Goal: Task Accomplishment & Management: Manage account settings

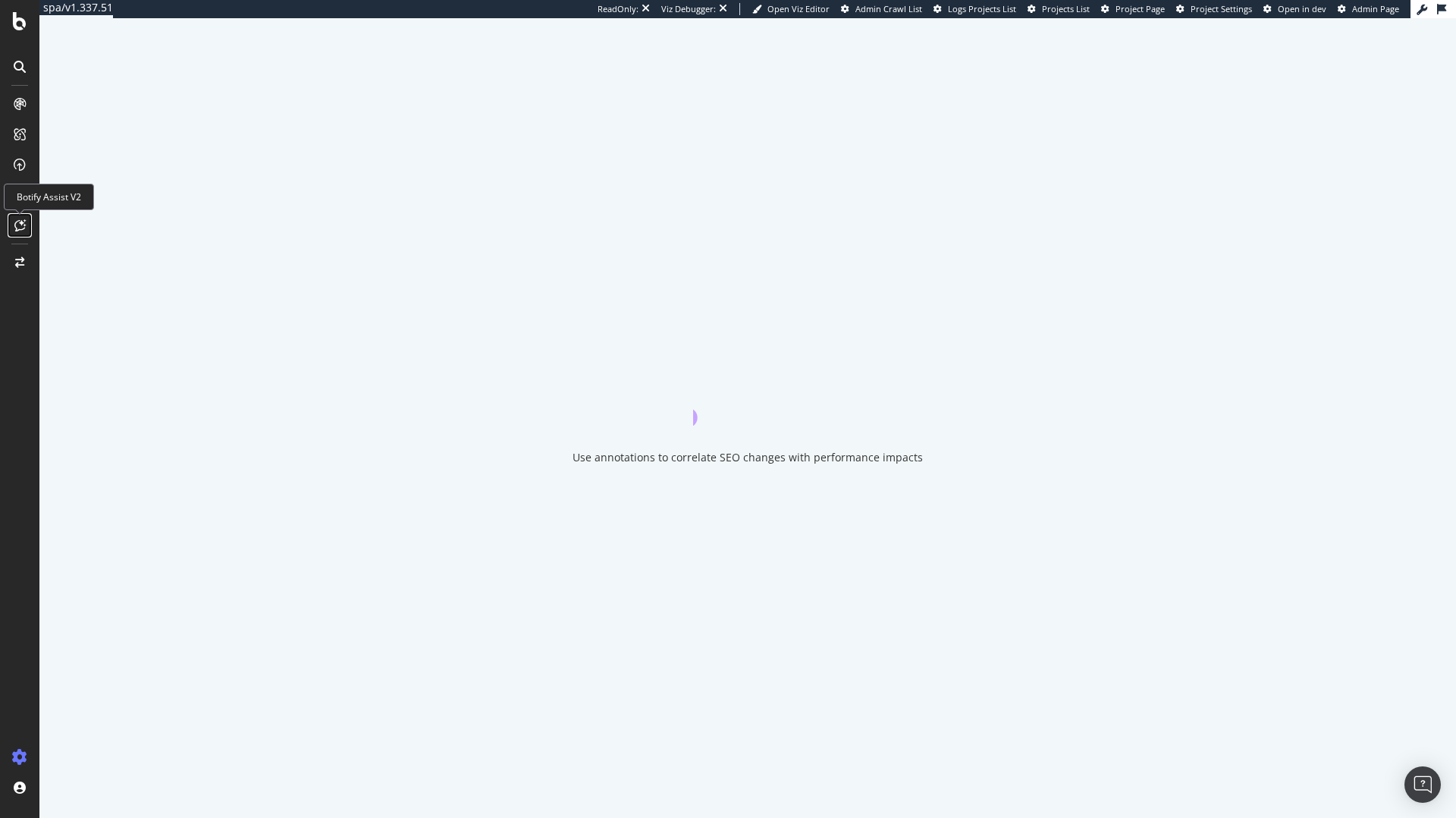
click at [13, 231] on div at bounding box center [20, 225] width 24 height 24
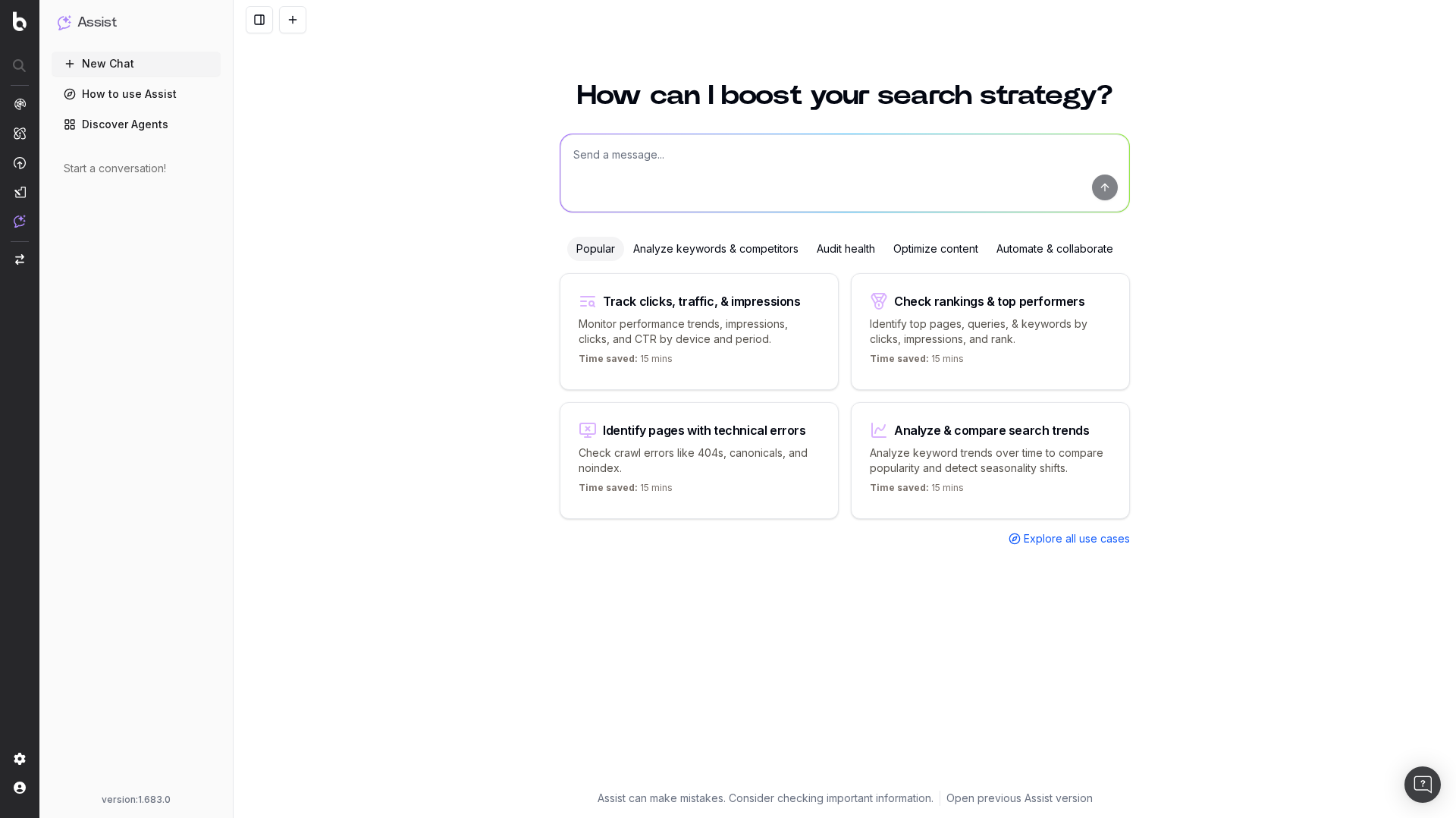
click at [724, 188] on textarea at bounding box center [844, 172] width 569 height 77
click at [722, 153] on textarea "To enrich screen reader interactions, please activate Accessibility in Grammarl…" at bounding box center [844, 172] width 569 height 77
type textarea "What's my brand name?"
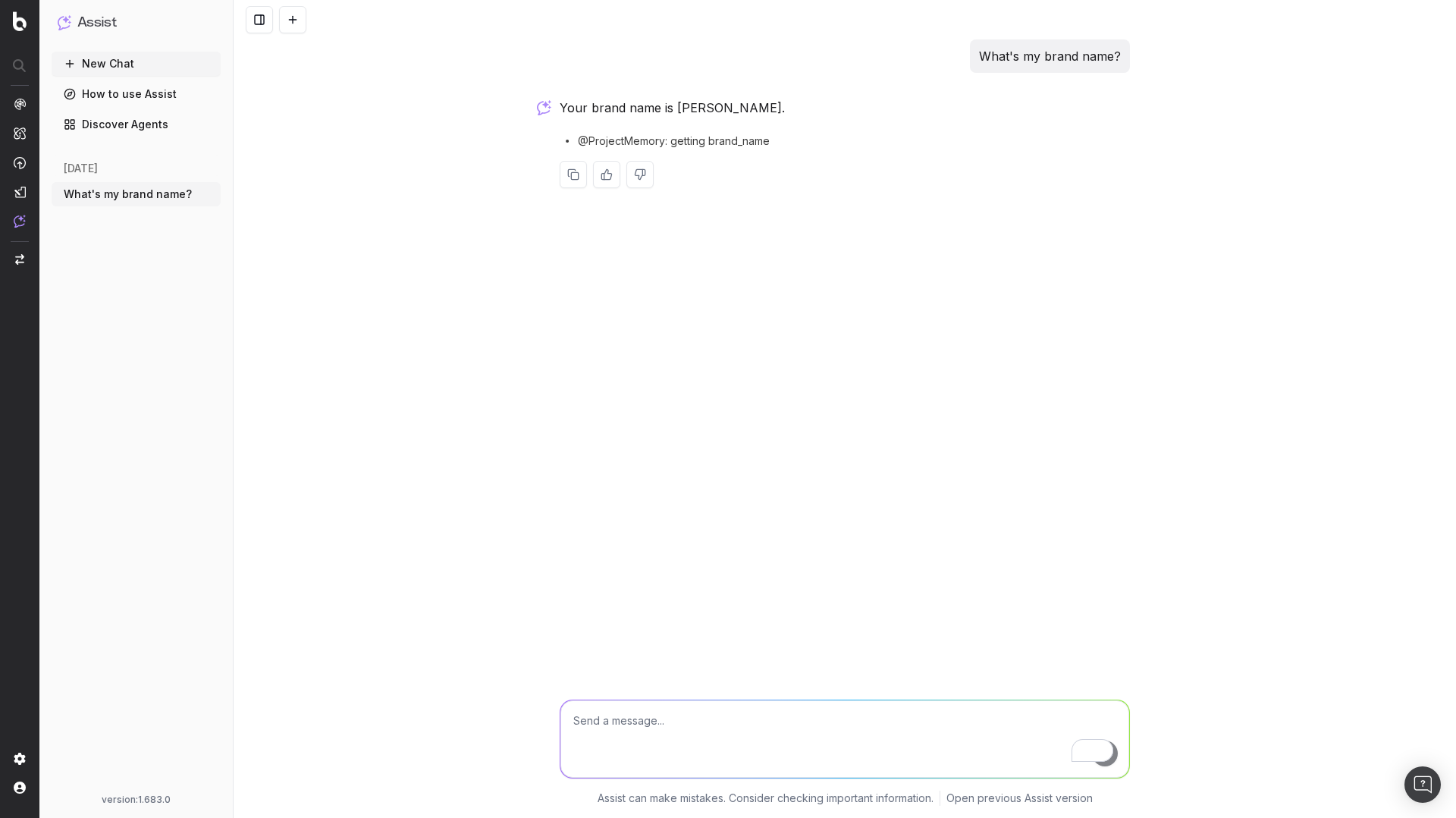
click at [197, 193] on button "What's my brand name?" at bounding box center [136, 194] width 169 height 24
click at [206, 192] on icon "button" at bounding box center [210, 194] width 12 height 12
click at [231, 194] on span "Delete" at bounding box center [244, 194] width 34 height 15
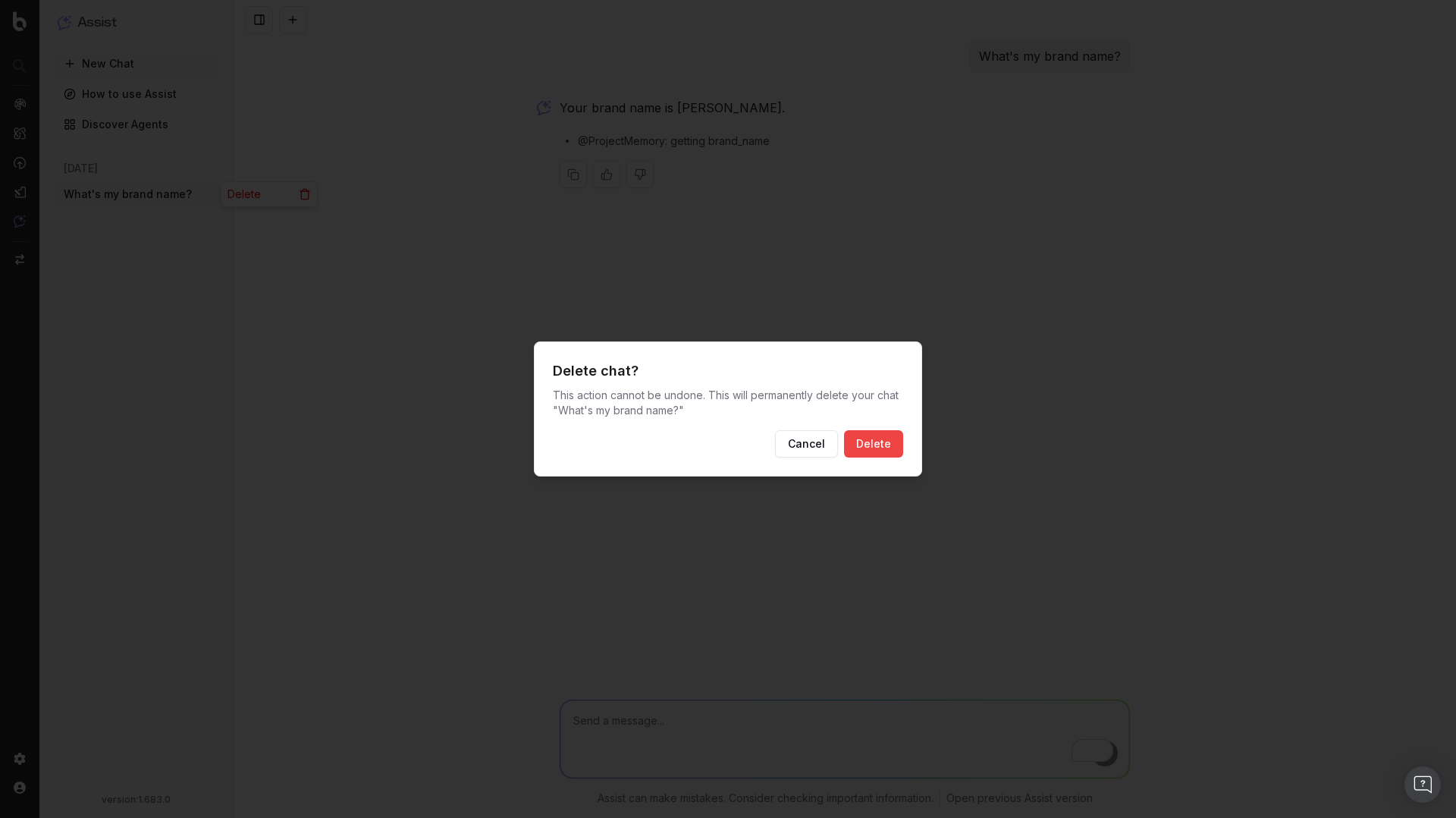
click at [873, 450] on button "Delete" at bounding box center [874, 443] width 59 height 27
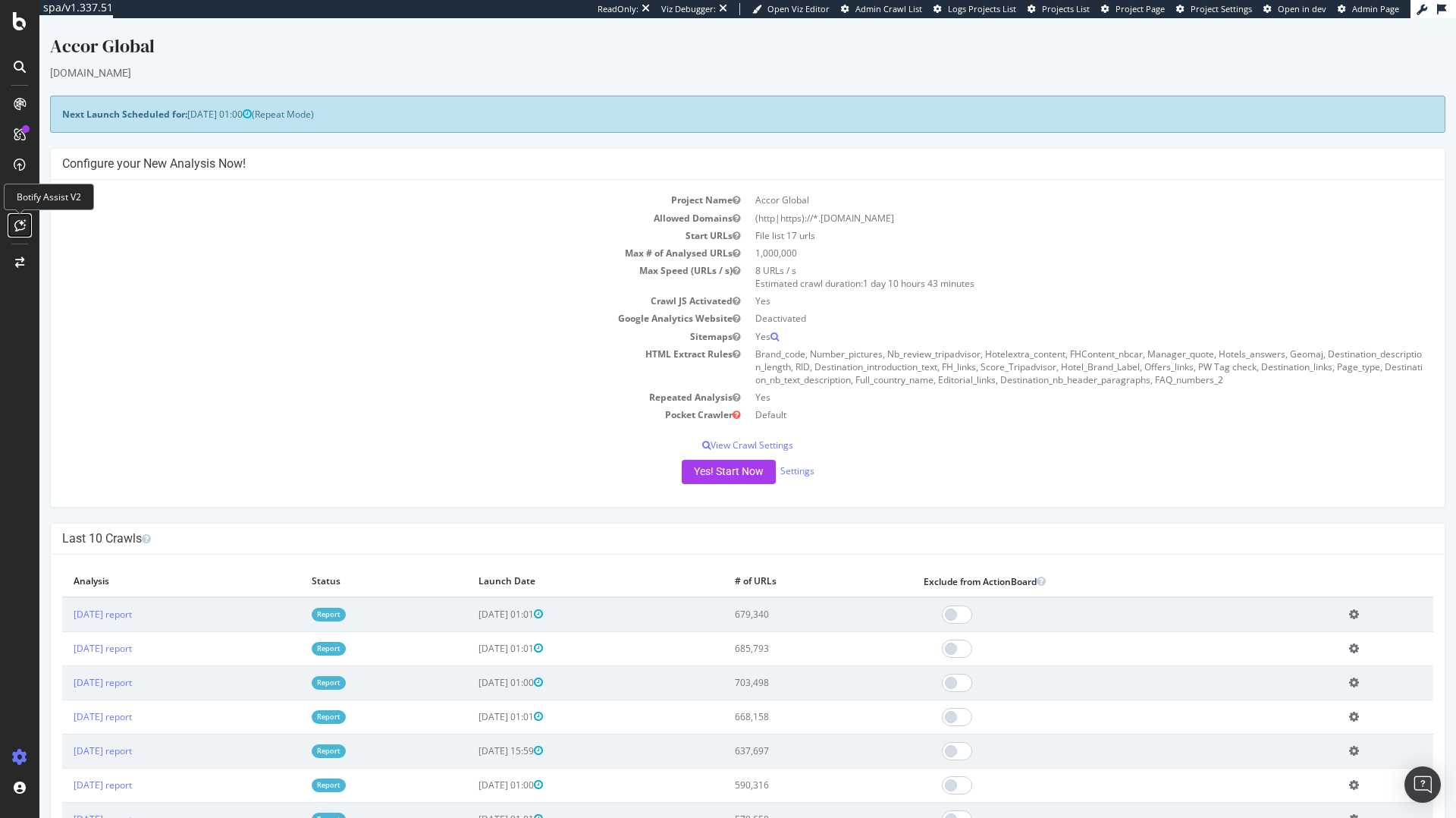
click at [12, 221] on div at bounding box center [20, 225] width 24 height 24
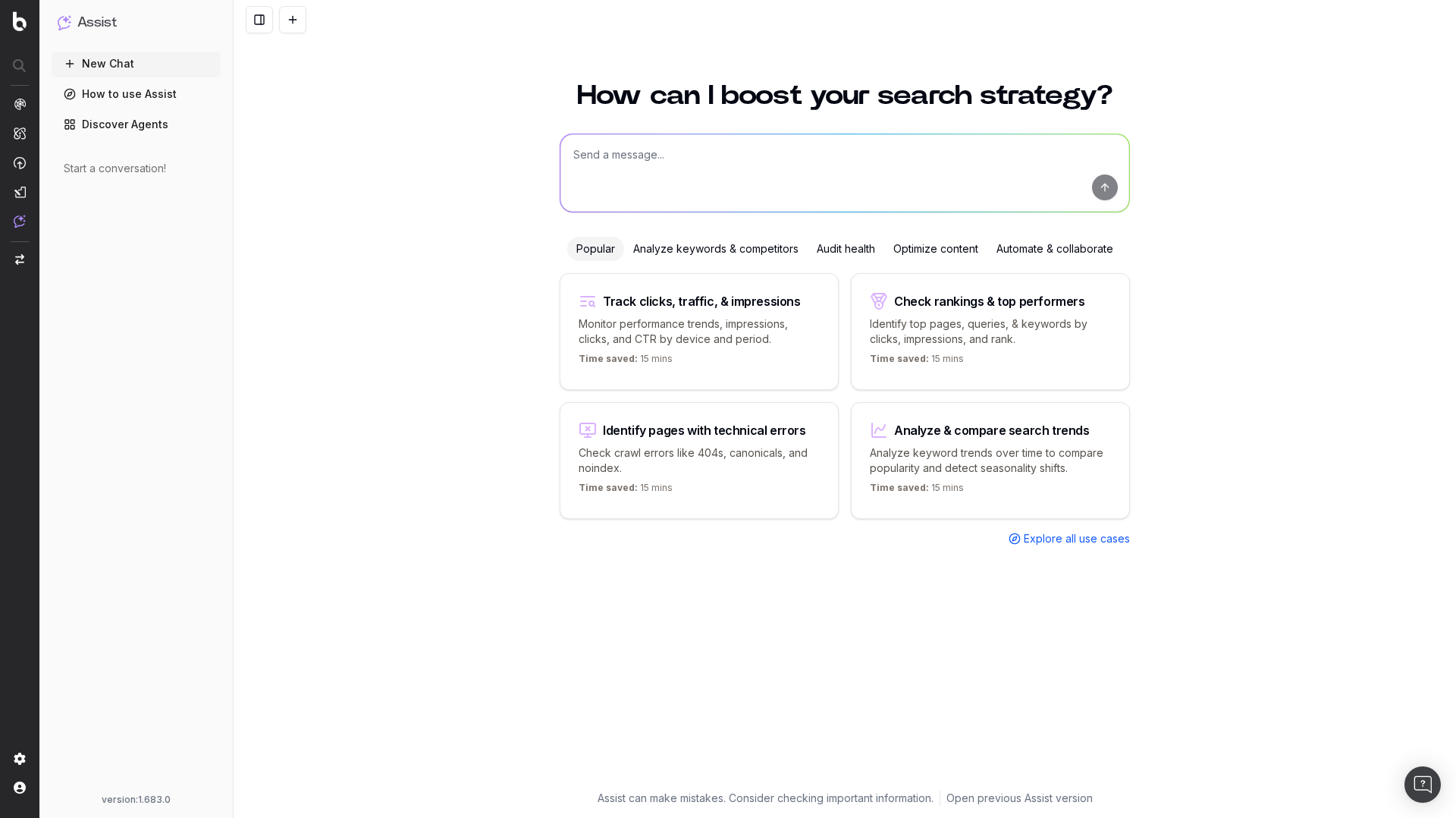
click at [616, 137] on textarea at bounding box center [844, 172] width 569 height 77
type textarea "What's my brand name?"
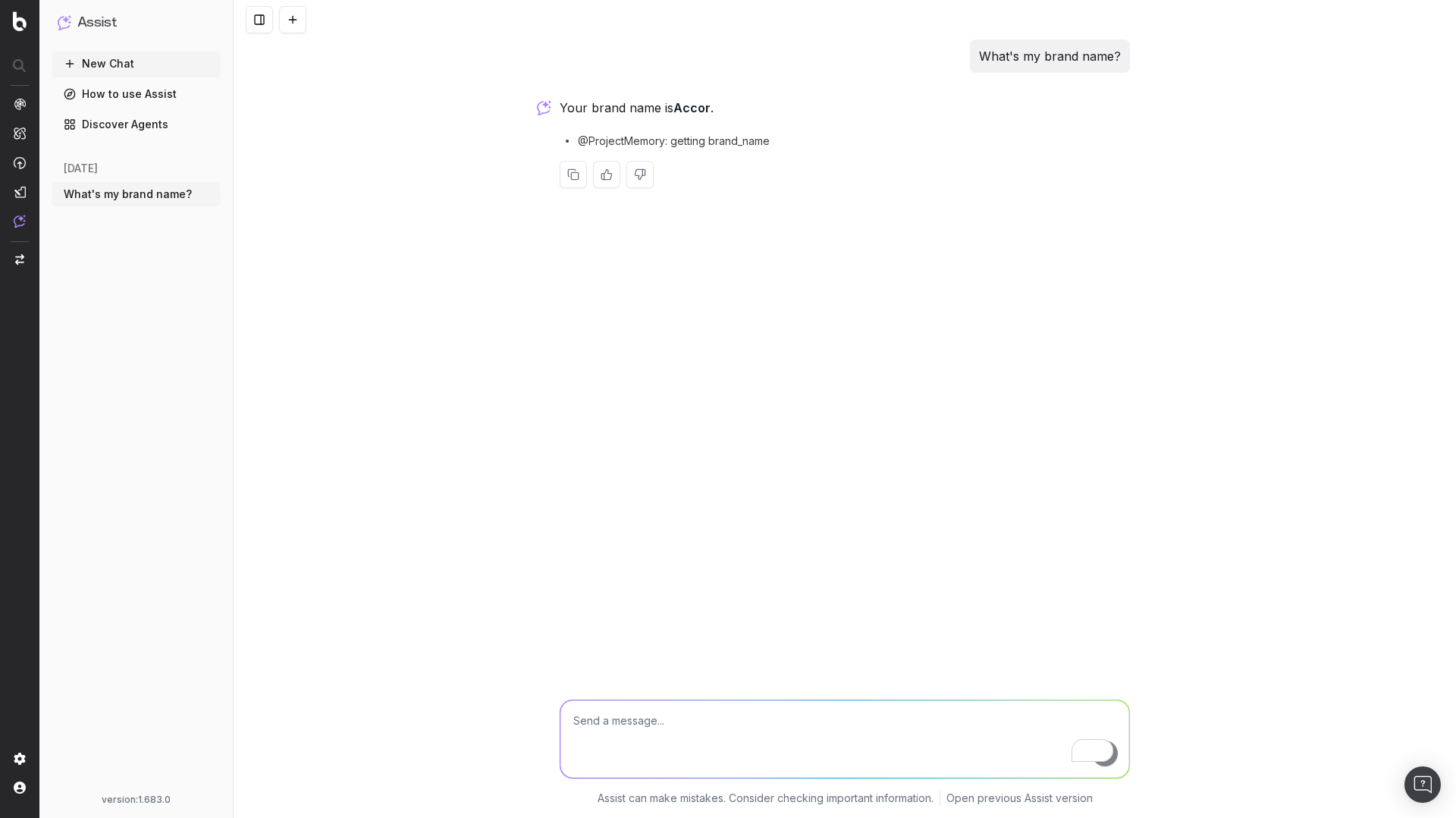
click at [211, 197] on icon "button" at bounding box center [210, 194] width 12 height 12
click at [229, 195] on span "Delete" at bounding box center [244, 194] width 34 height 15
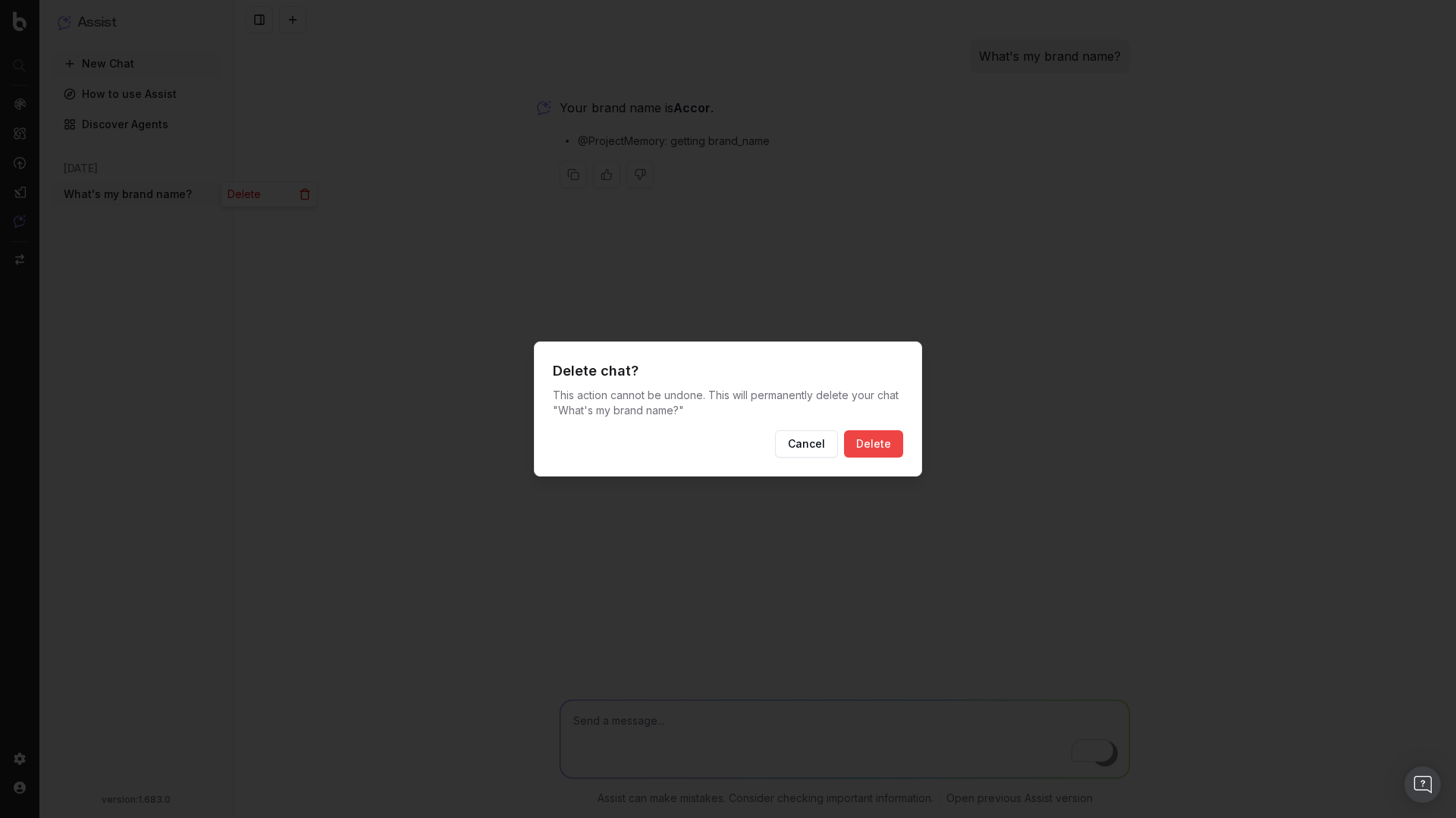
click at [864, 450] on button "Delete" at bounding box center [874, 443] width 59 height 27
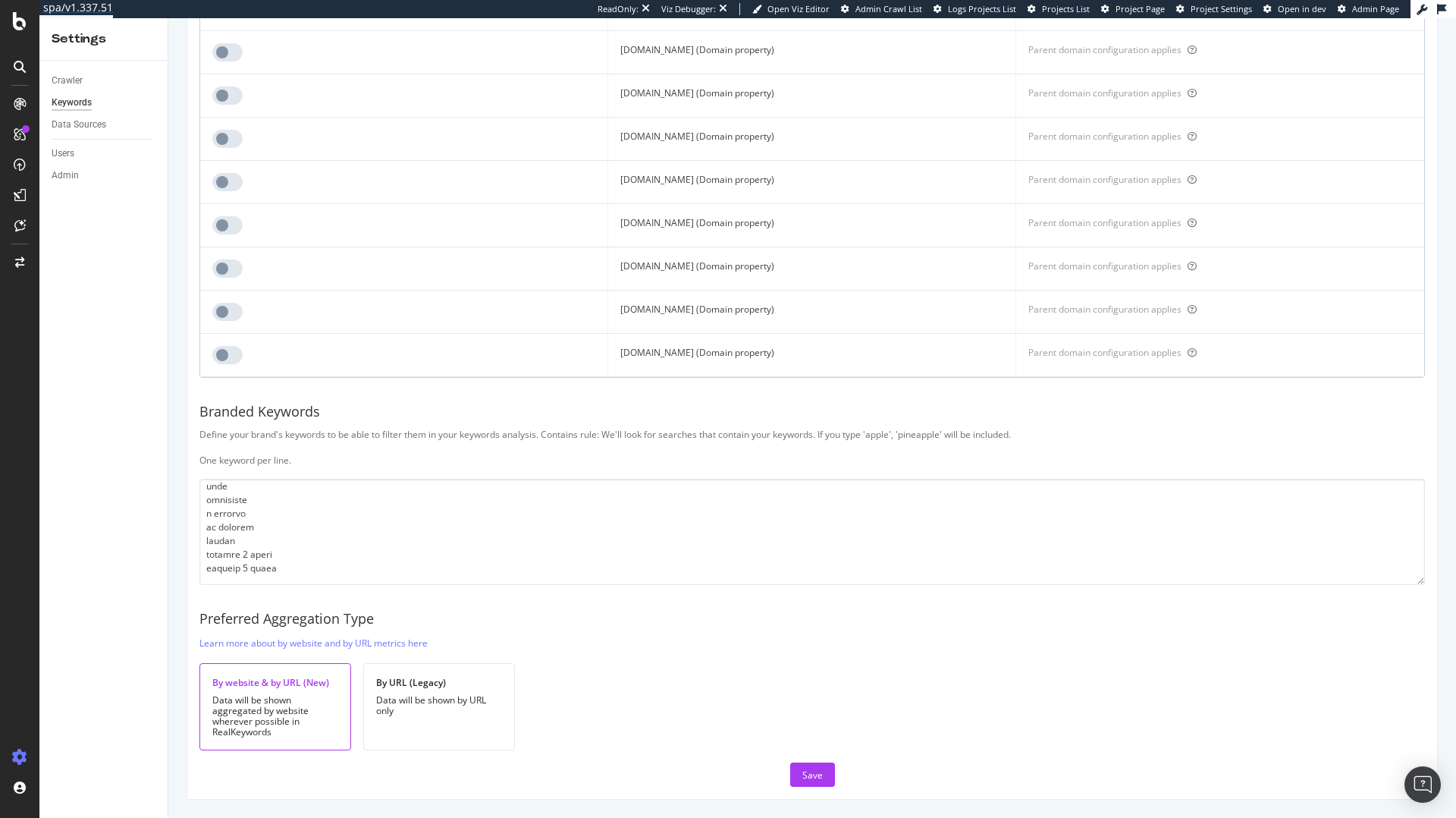
scroll to position [1402, 0]
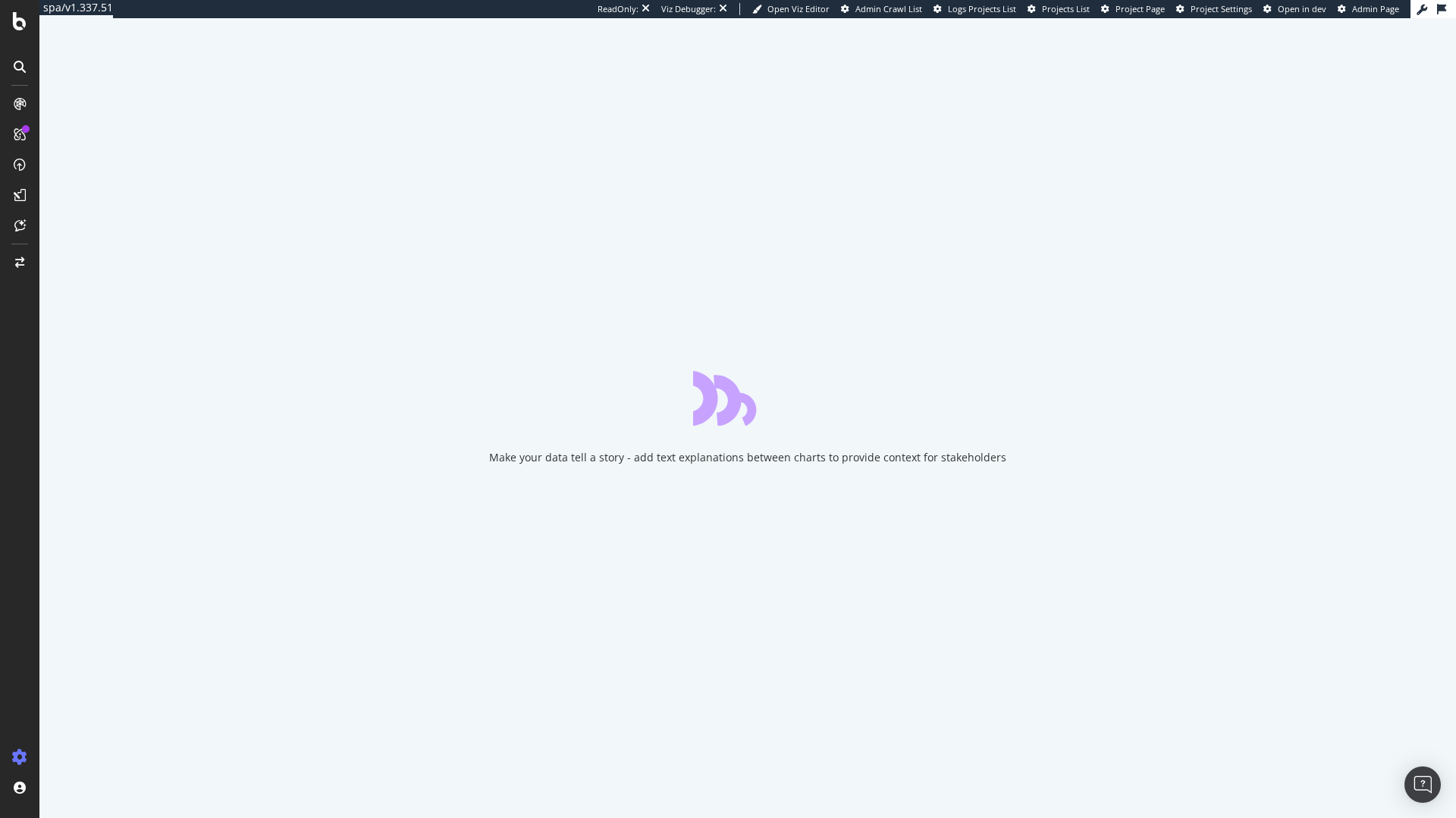
click at [21, 59] on div at bounding box center [20, 66] width 24 height 24
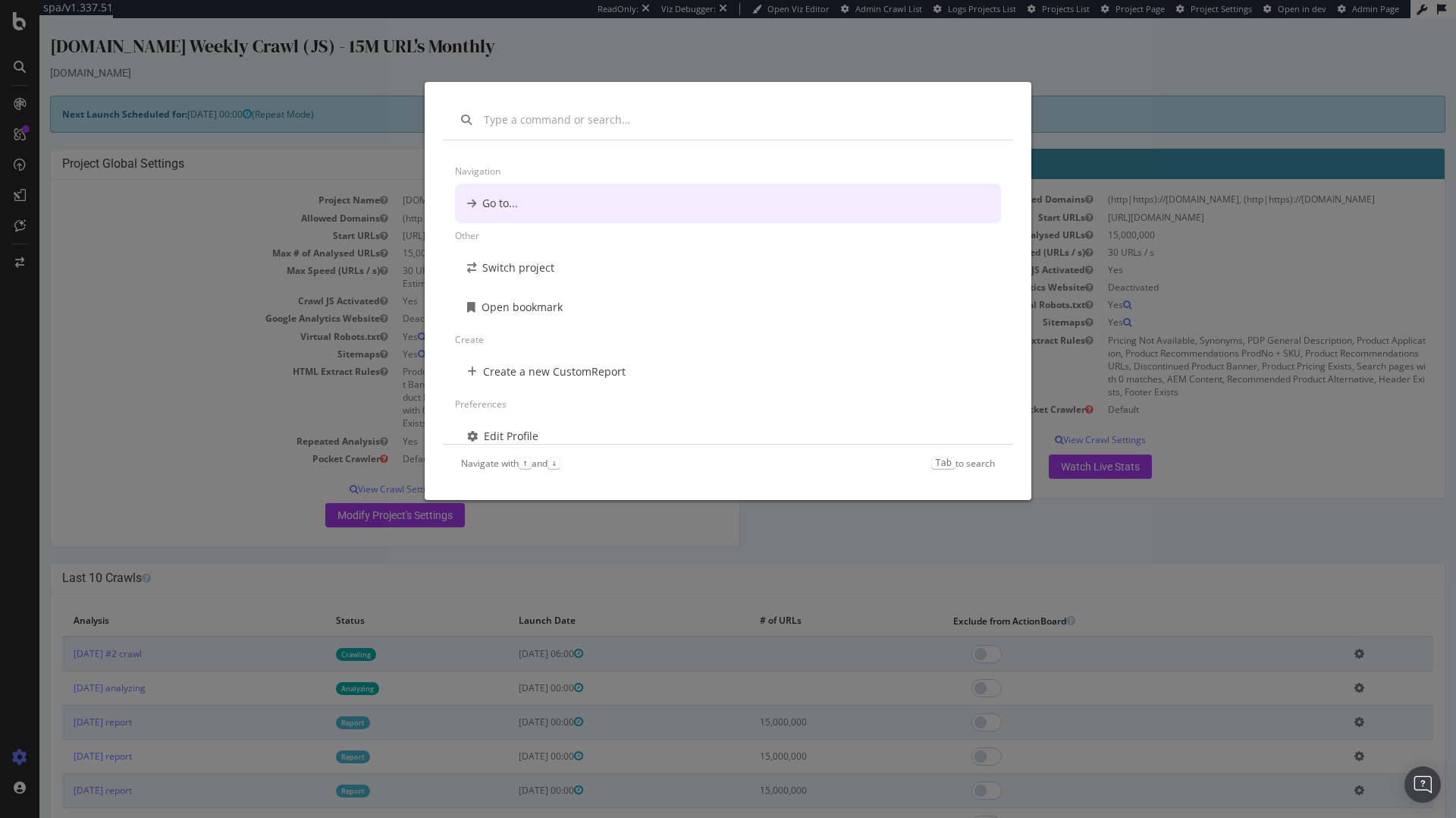
click at [1135, 73] on div "Navigation Go to... Other Switch project Open bookmark Create Create a new Cust…" at bounding box center [728, 409] width 1456 height 818
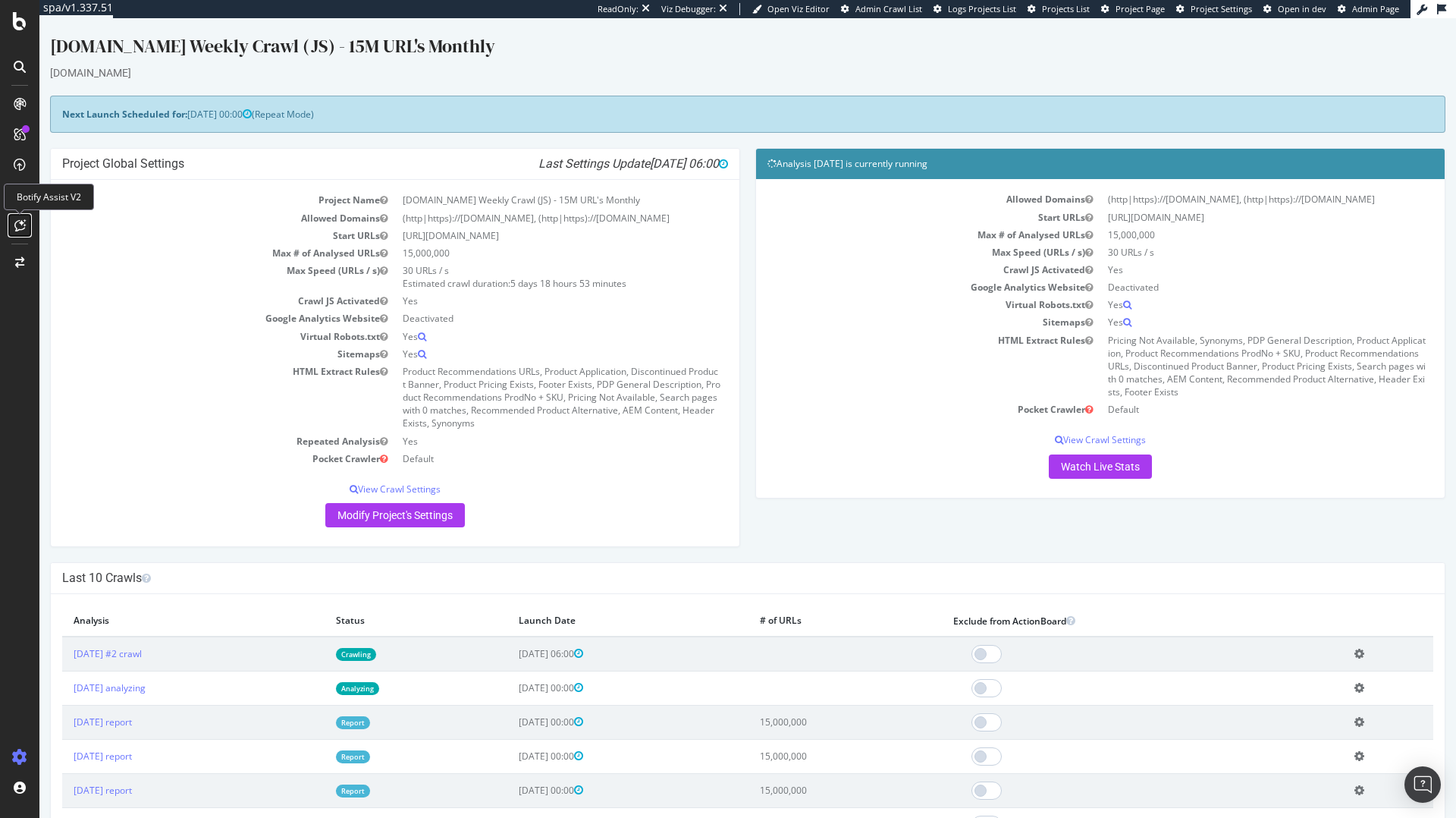
click at [18, 228] on icon at bounding box center [20, 226] width 12 height 12
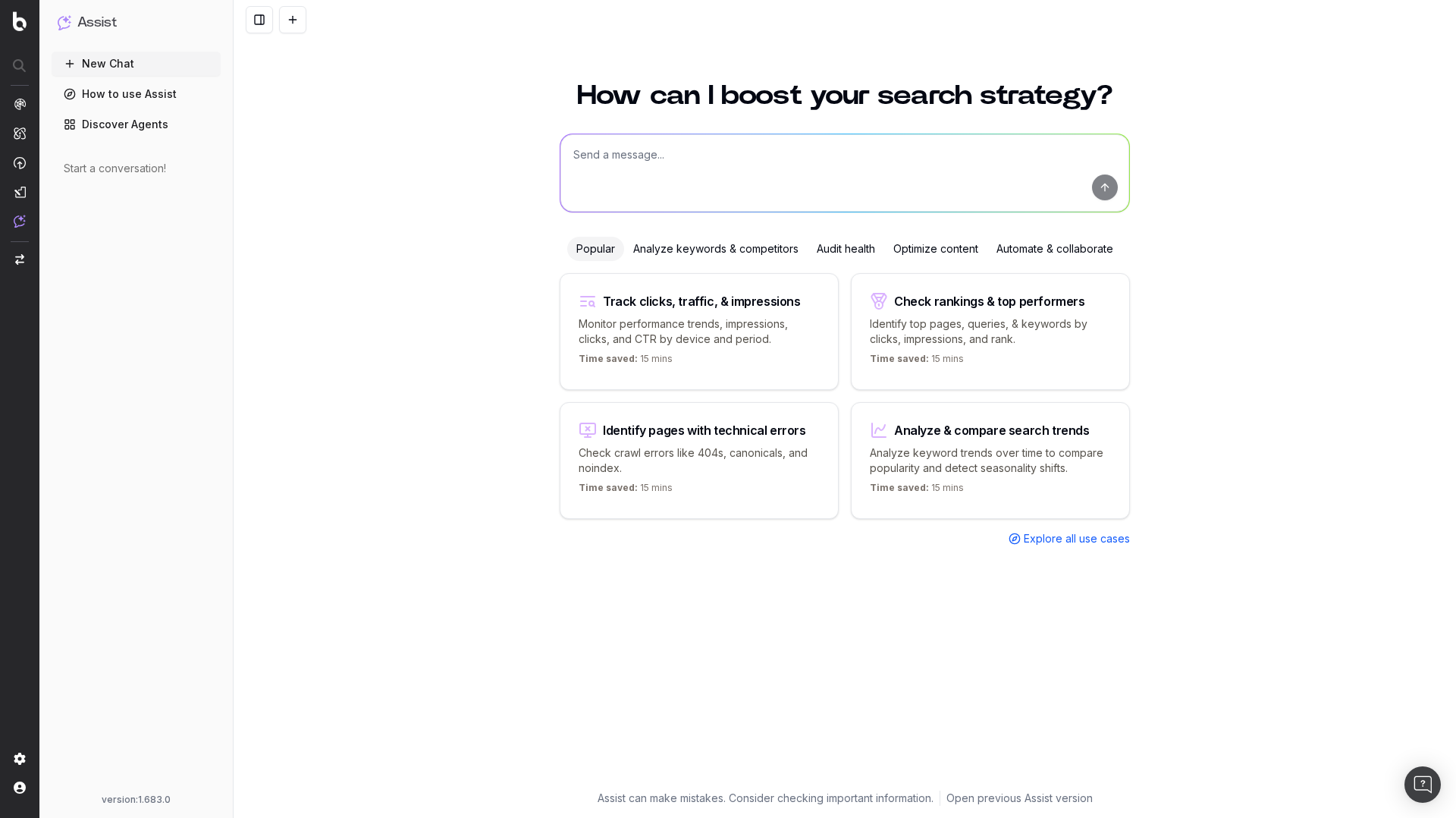
click at [640, 160] on textarea at bounding box center [844, 172] width 569 height 77
type textarea "What's your brand name"
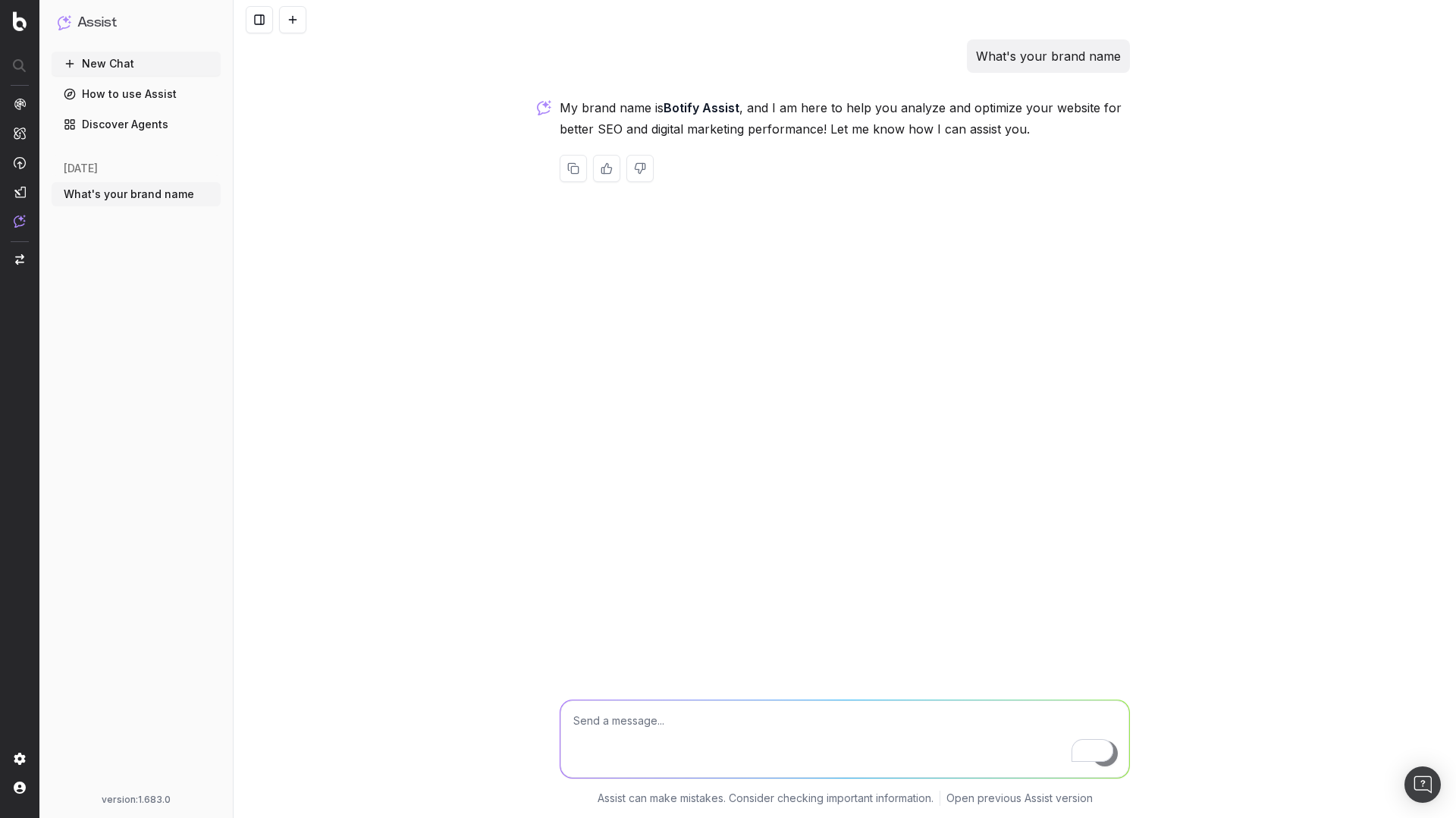
click at [584, 731] on textarea "To enrich screen reader interactions, please activate Accessibility in Grammarl…" at bounding box center [844, 738] width 569 height 77
type textarea "What's my website brand name?"
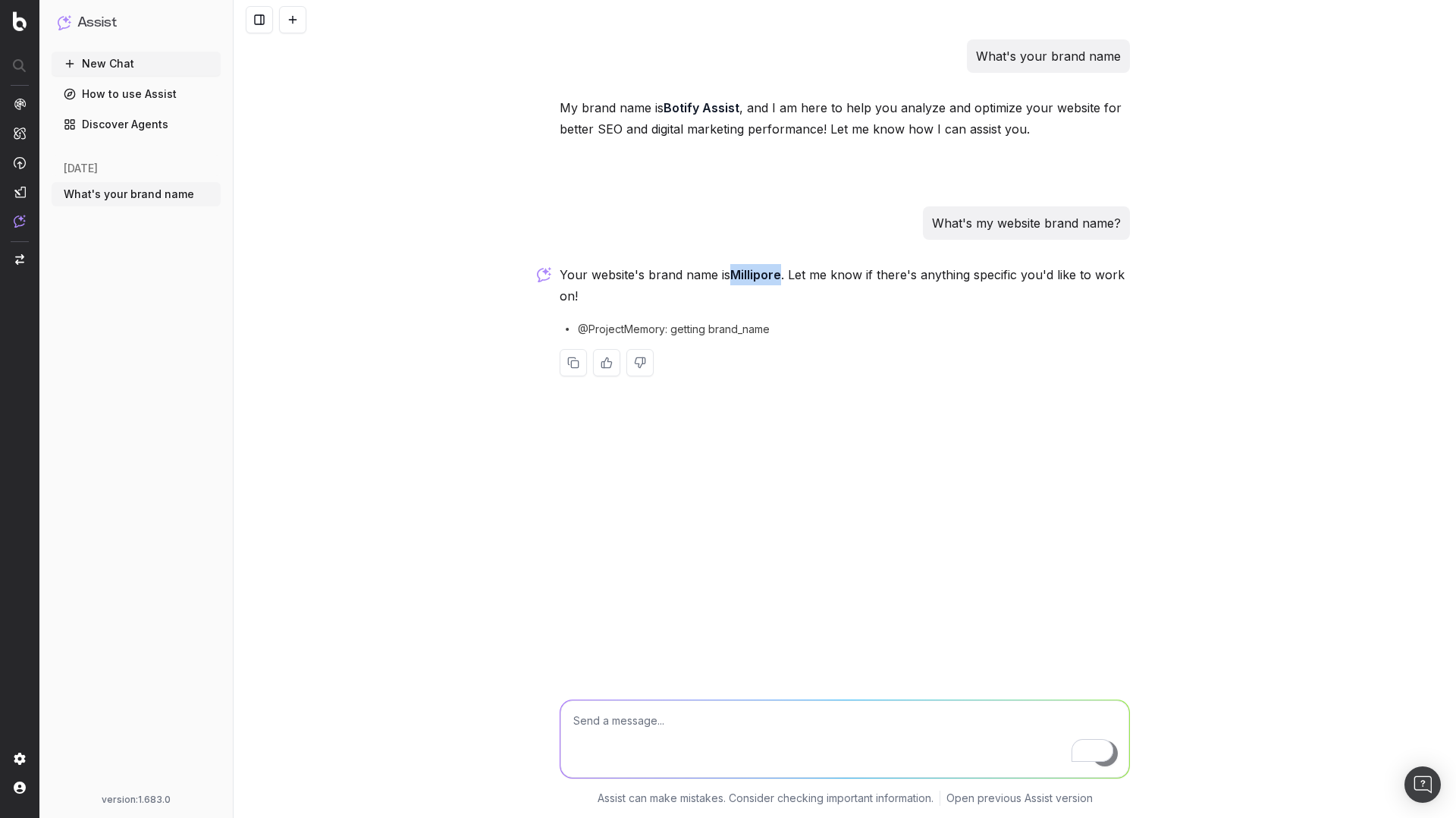
drag, startPoint x: 780, startPoint y: 273, endPoint x: 737, endPoint y: 274, distance: 43.0
click at [737, 274] on strong "Millipore" at bounding box center [755, 274] width 51 height 15
copy strong "Millipore"
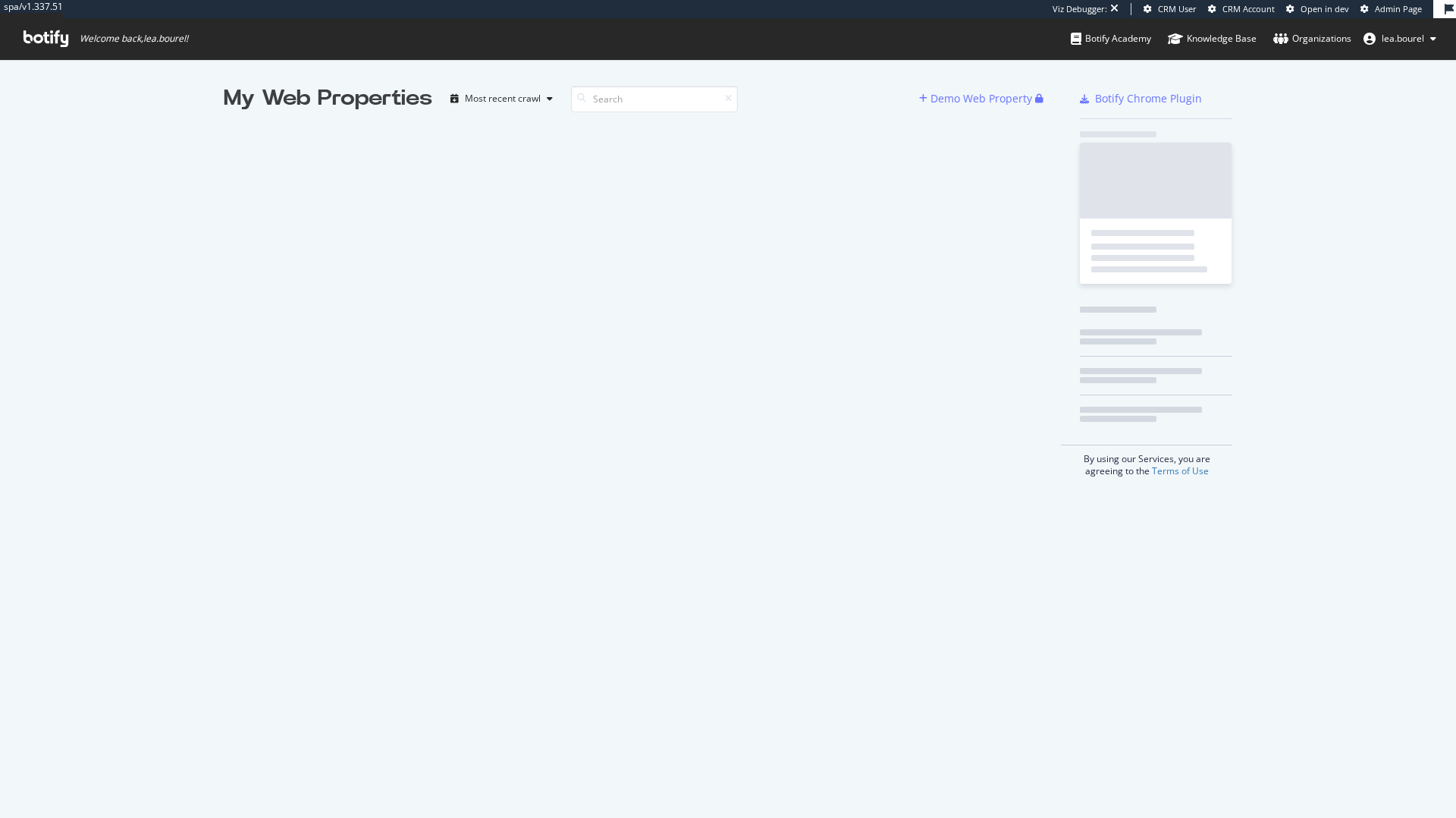
scroll to position [818, 1456]
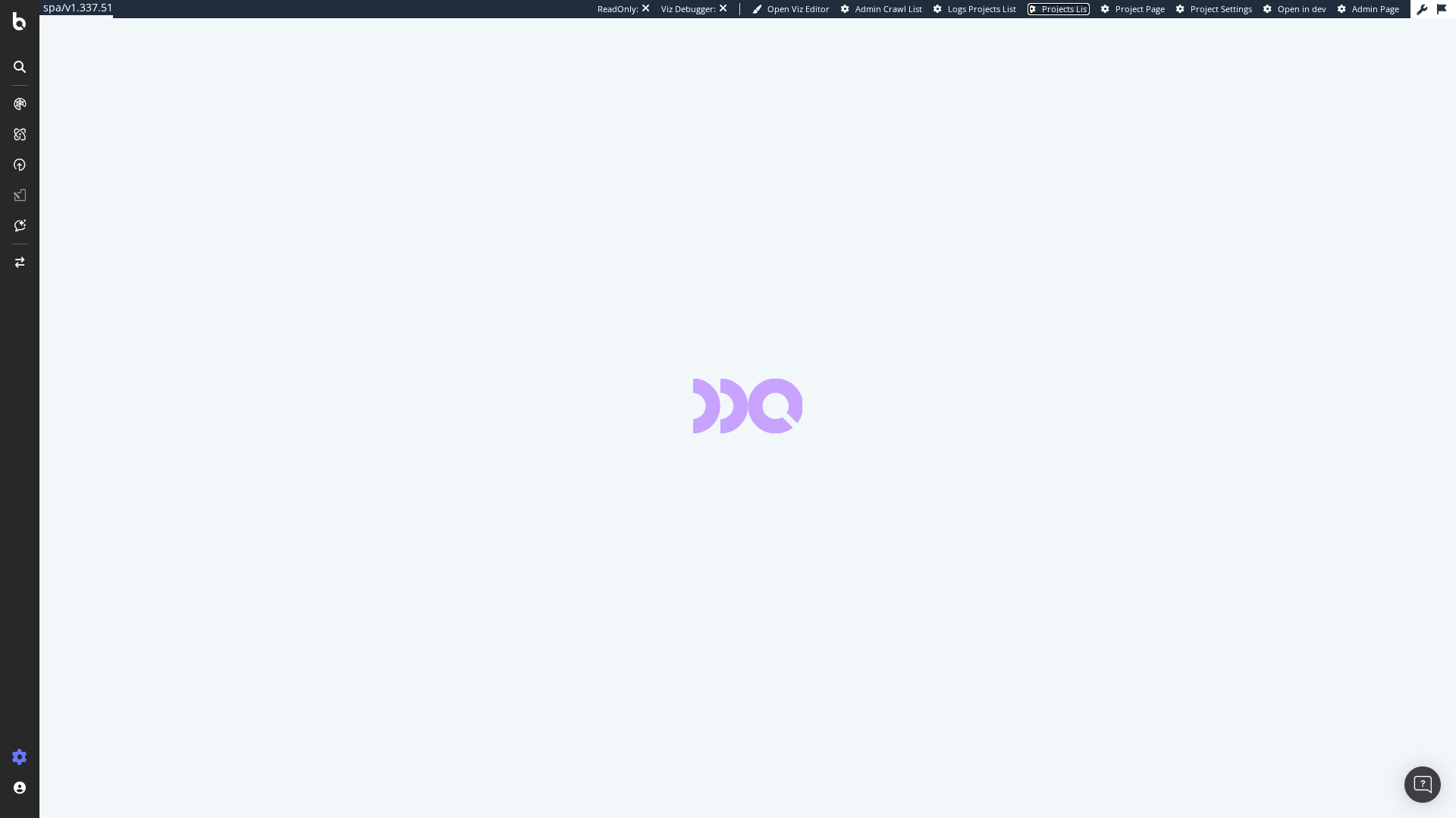
click at [1085, 9] on span "Projects List" at bounding box center [1065, 9] width 48 height 12
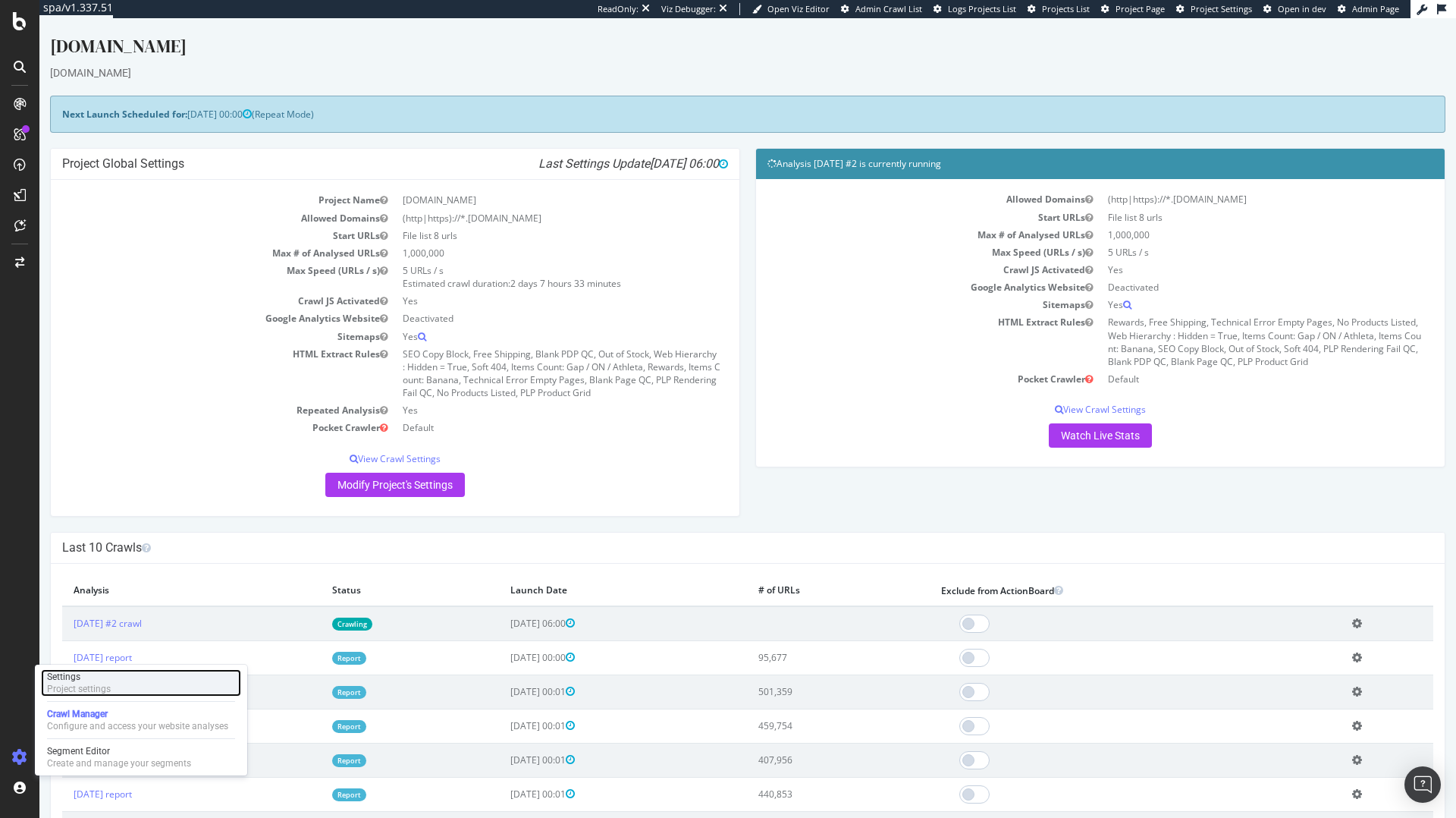
click at [87, 675] on div "Settings" at bounding box center [79, 677] width 64 height 12
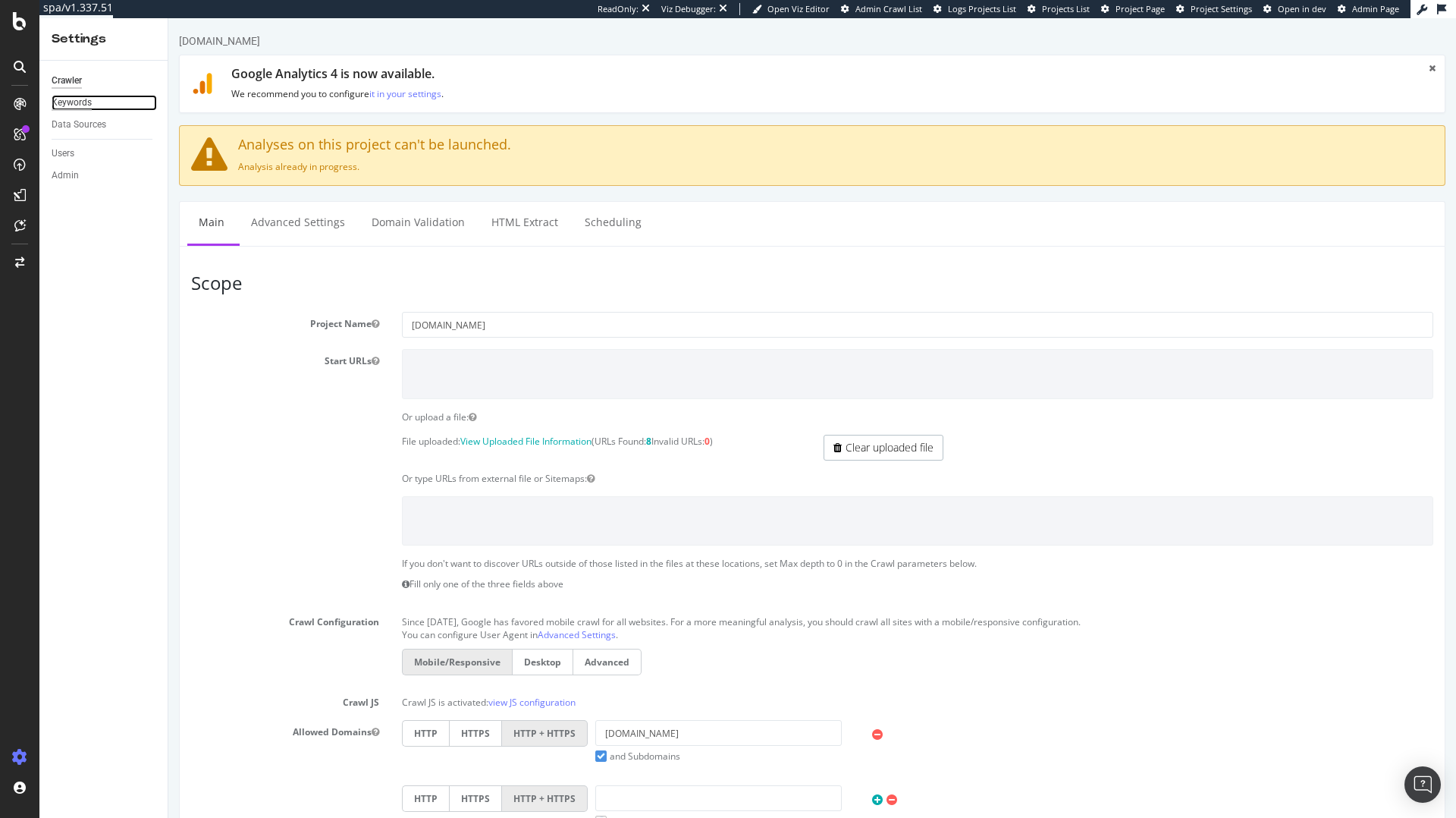
click at [91, 98] on div "Keywords" at bounding box center [72, 102] width 41 height 16
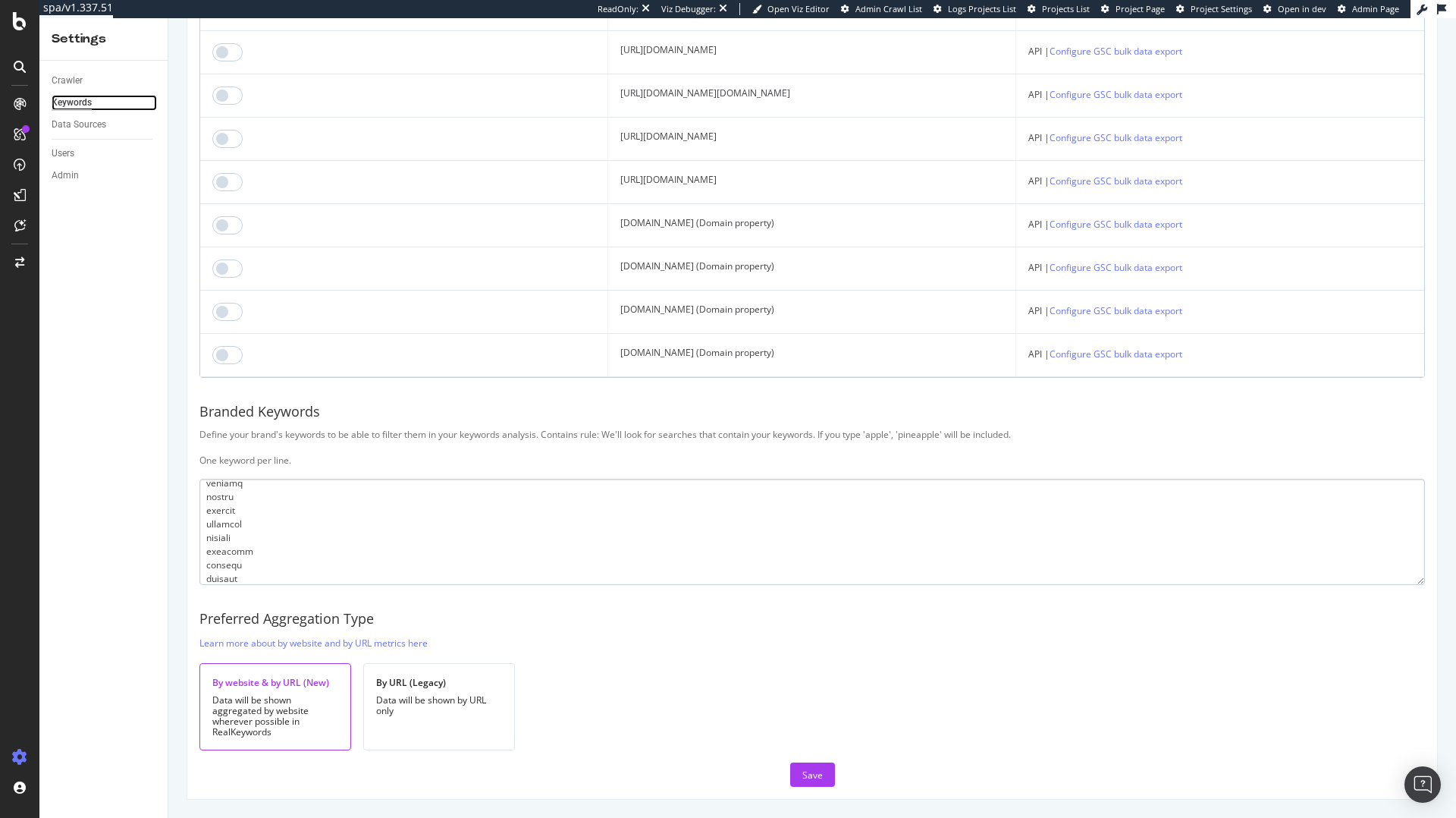
scroll to position [183, 0]
